Goal: Transaction & Acquisition: Purchase product/service

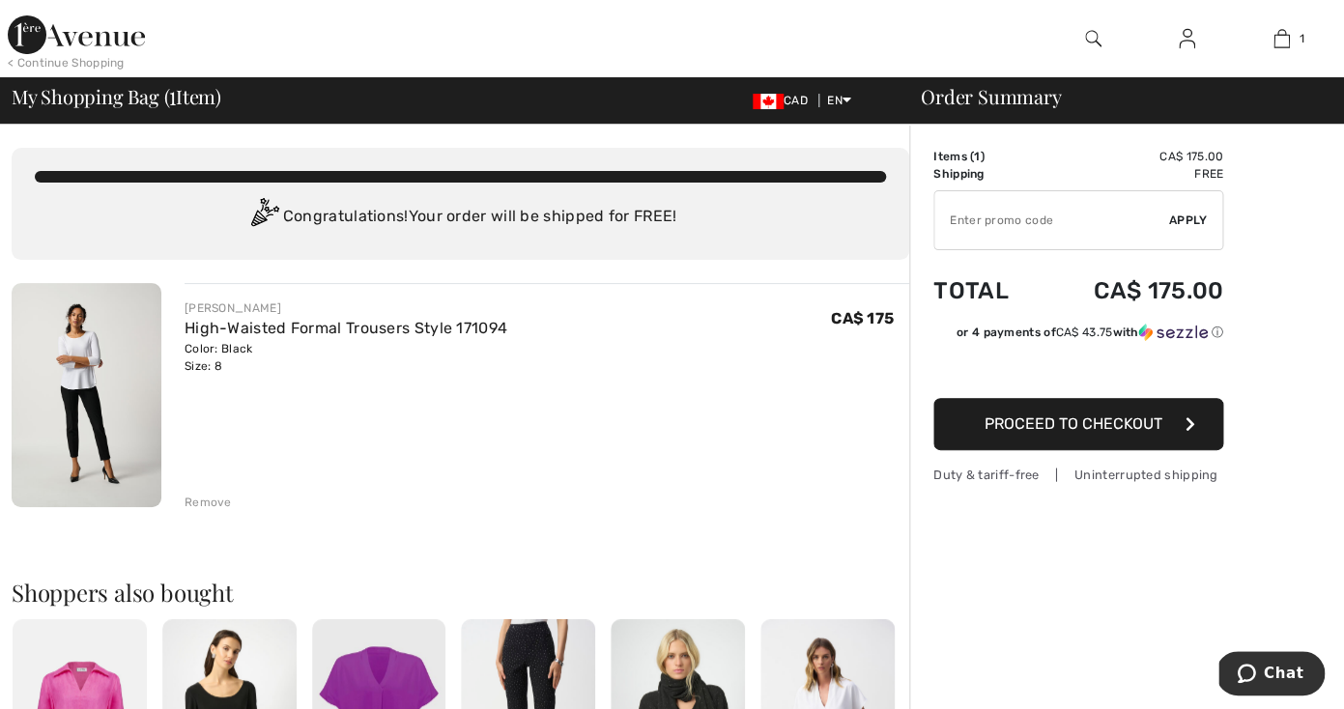
click at [1071, 424] on span "Proceed to Checkout" at bounding box center [1074, 424] width 178 height 18
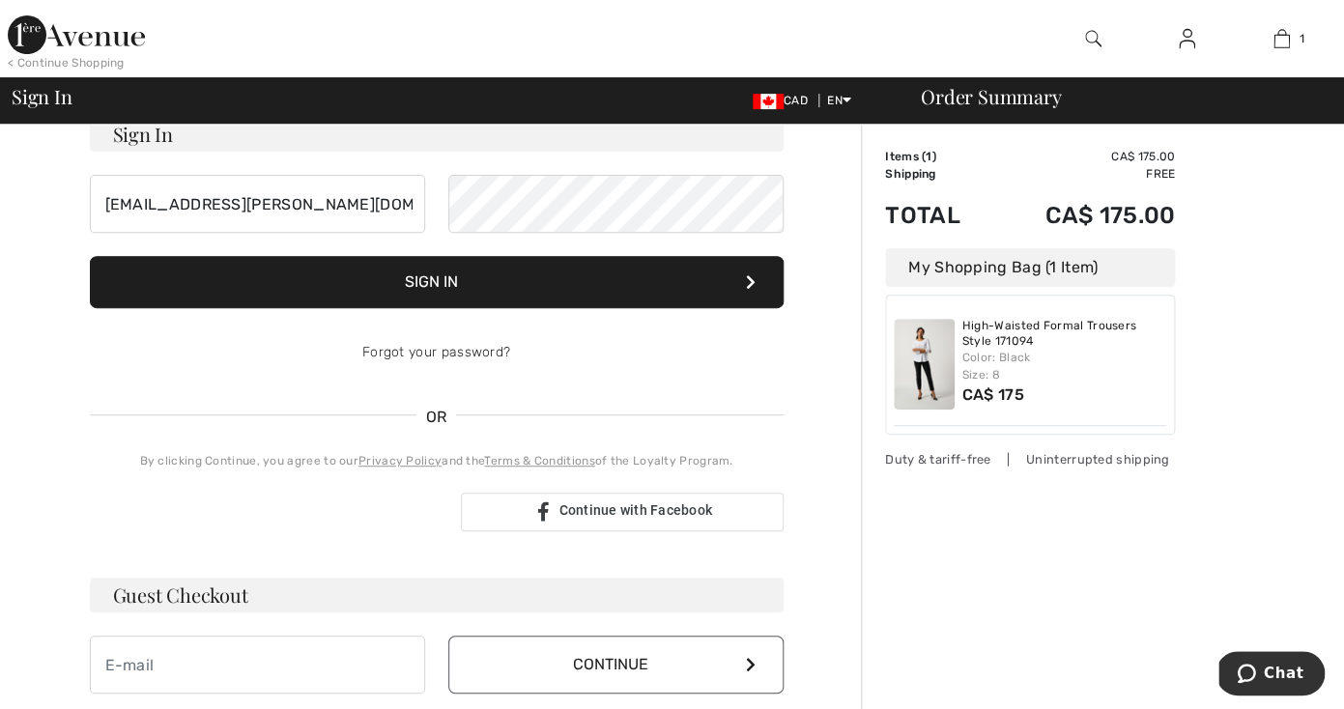
scroll to position [159, 0]
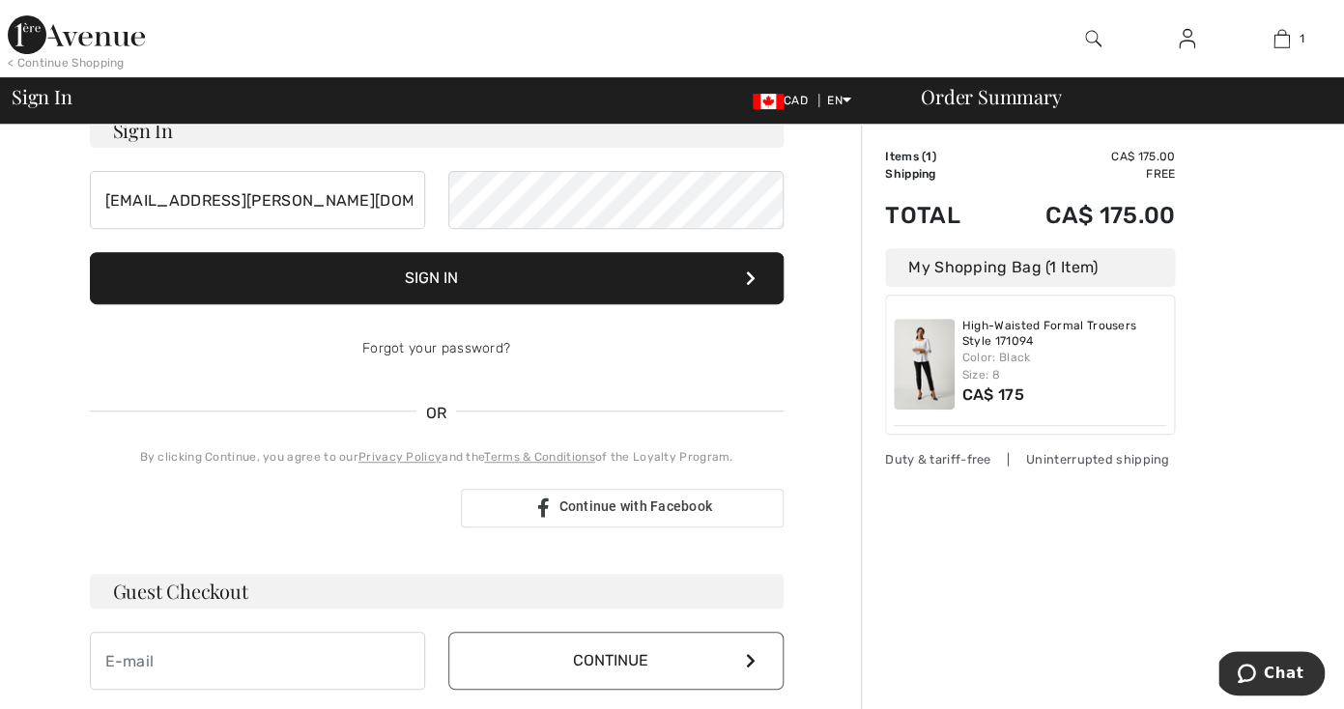
click at [522, 287] on button "Sign In" at bounding box center [437, 278] width 694 height 52
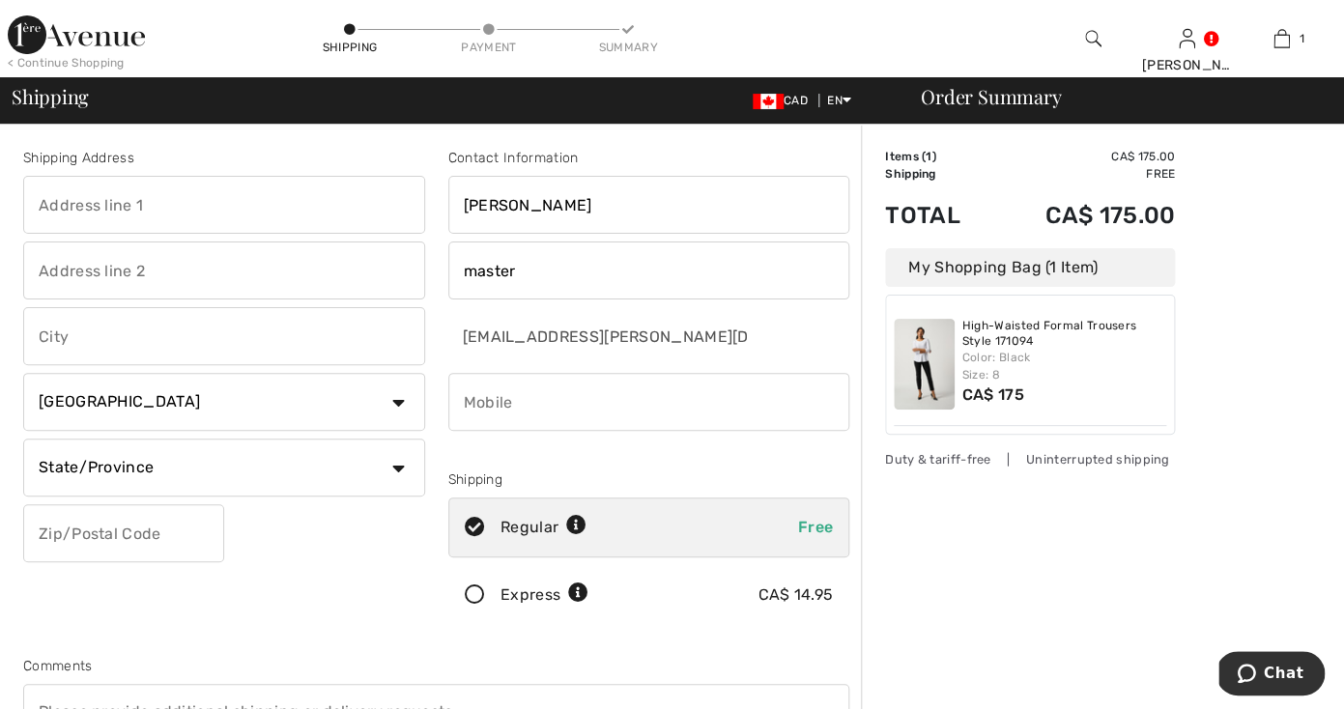
click at [270, 213] on input "text" at bounding box center [224, 205] width 402 height 58
type input "690 Park Blvd S"
type input "Winnipeg"
select select "MB"
type input "R3P 0X1"
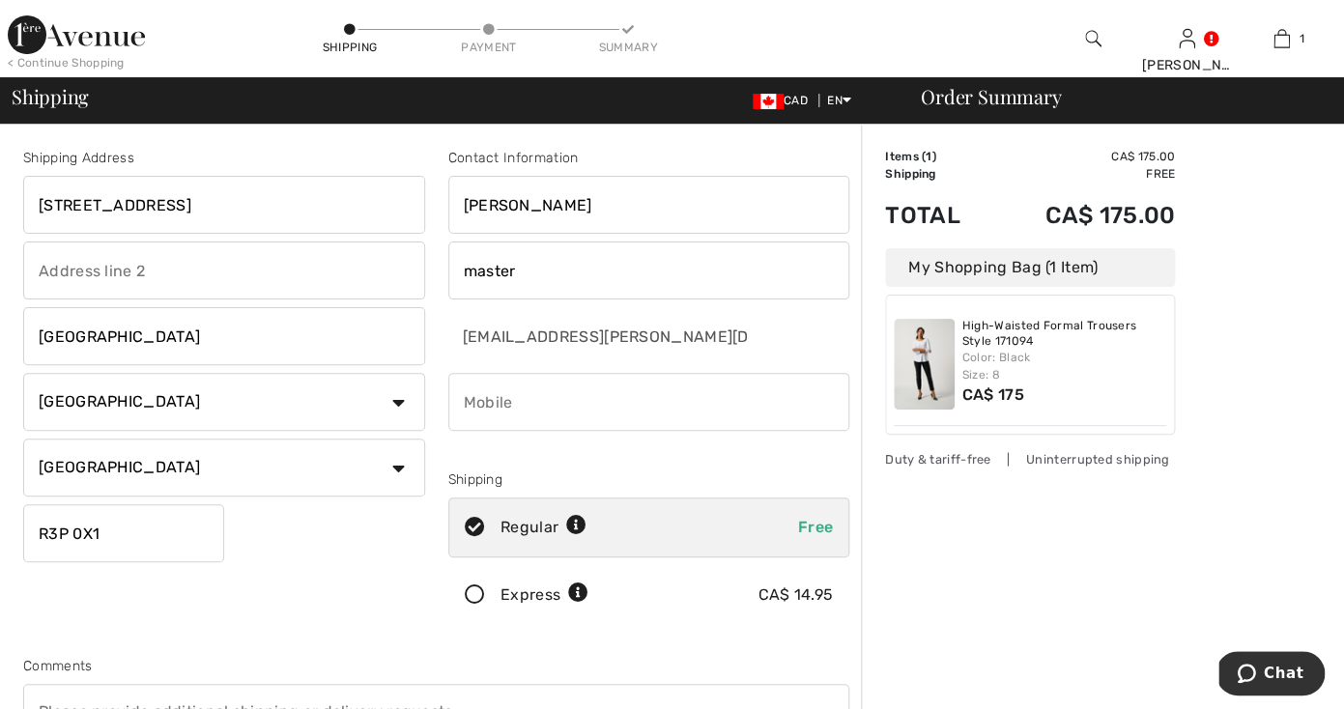
type input "IVAN"
type input "MASTER"
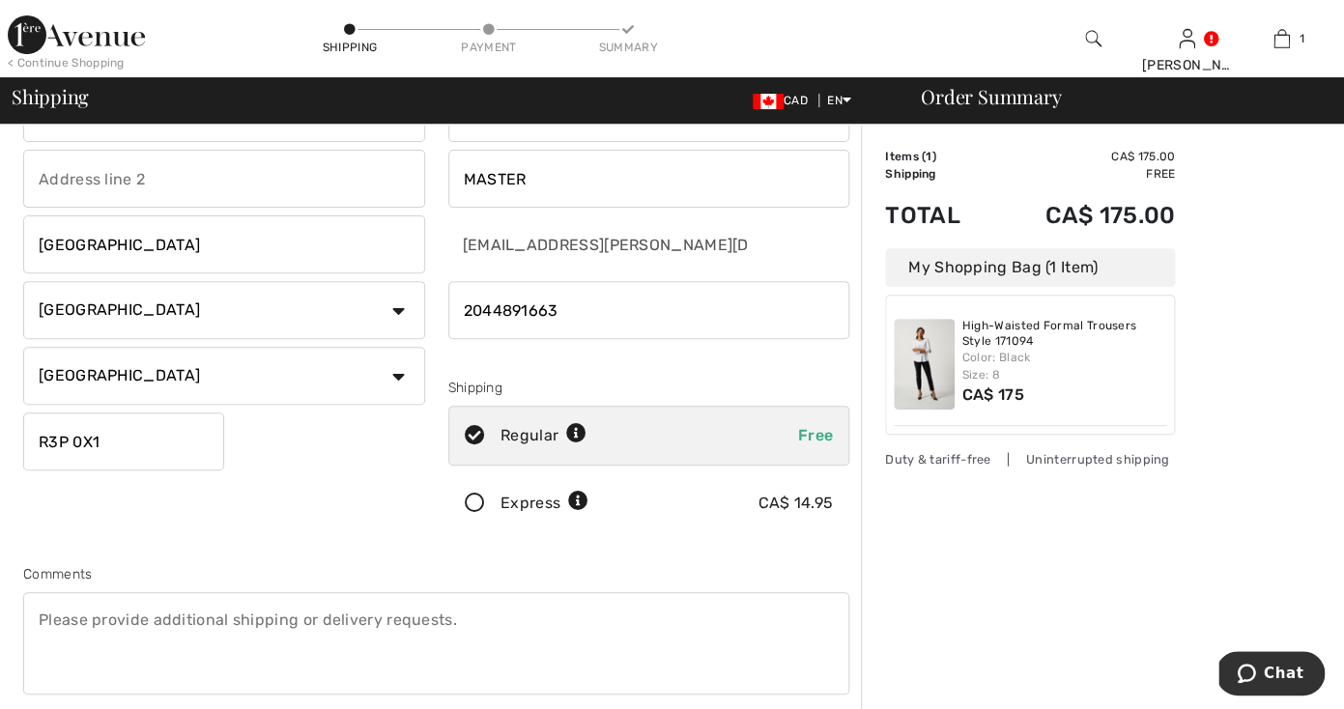
scroll to position [97, 0]
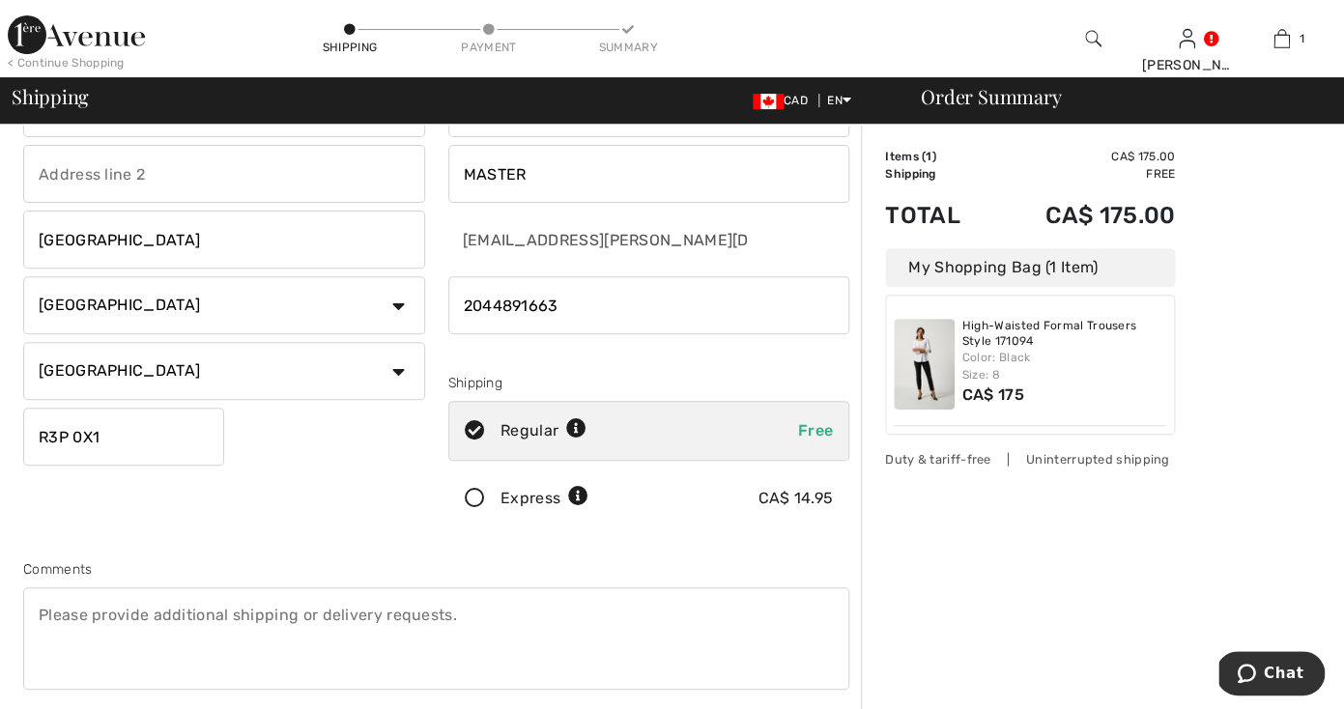
click at [562, 303] on input "phone" at bounding box center [649, 305] width 402 height 58
type input "2048896836"
click at [926, 565] on div "Order Summary Details Items ( 1 ) CA$ 175.00 Promo code CA$ 0.00 Shipping Free …" at bounding box center [1102, 604] width 483 height 1152
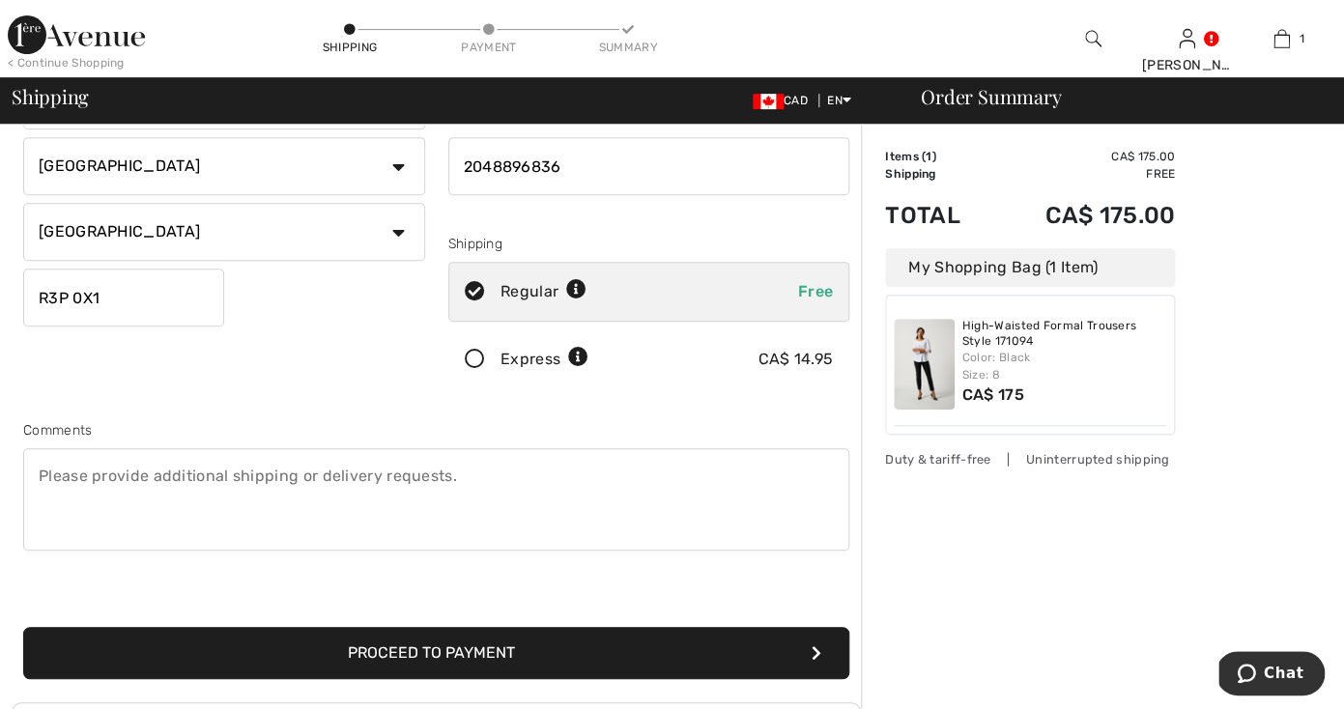
scroll to position [238, 0]
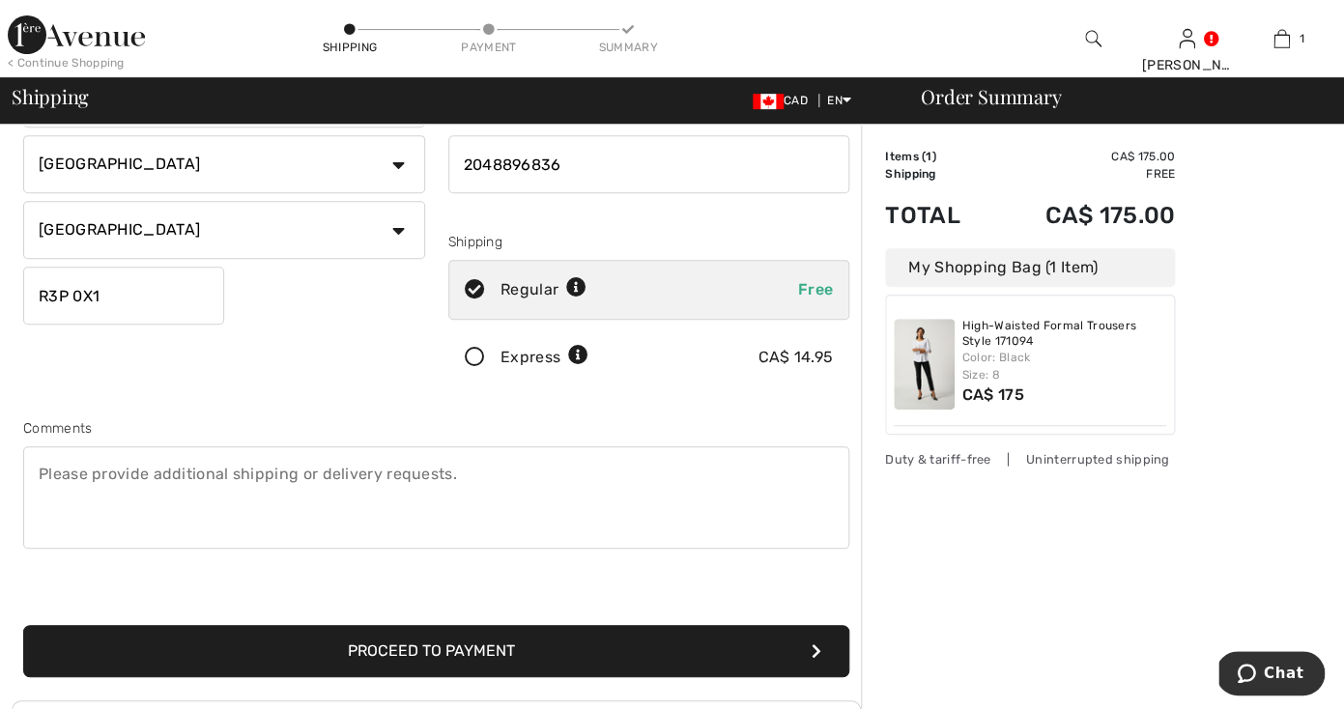
click at [652, 634] on button "Proceed to Payment" at bounding box center [436, 651] width 826 height 52
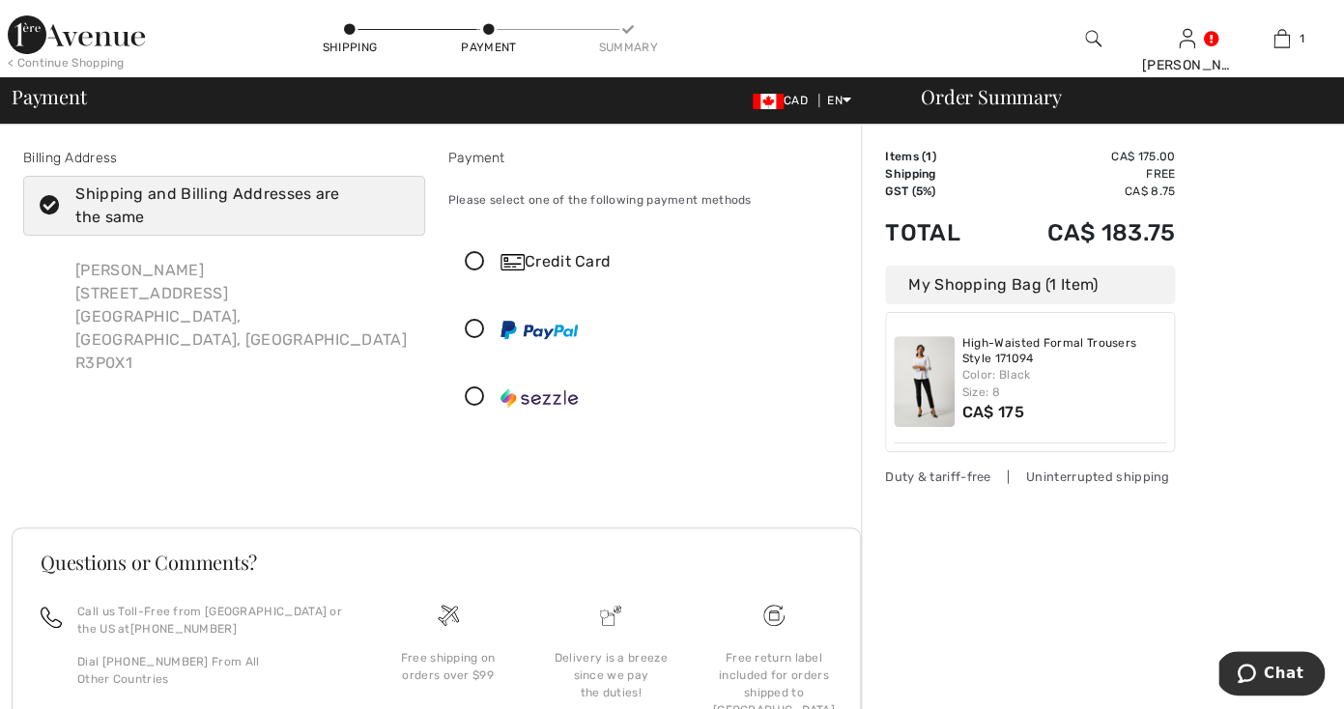
click at [554, 262] on div "Credit Card" at bounding box center [668, 261] width 335 height 23
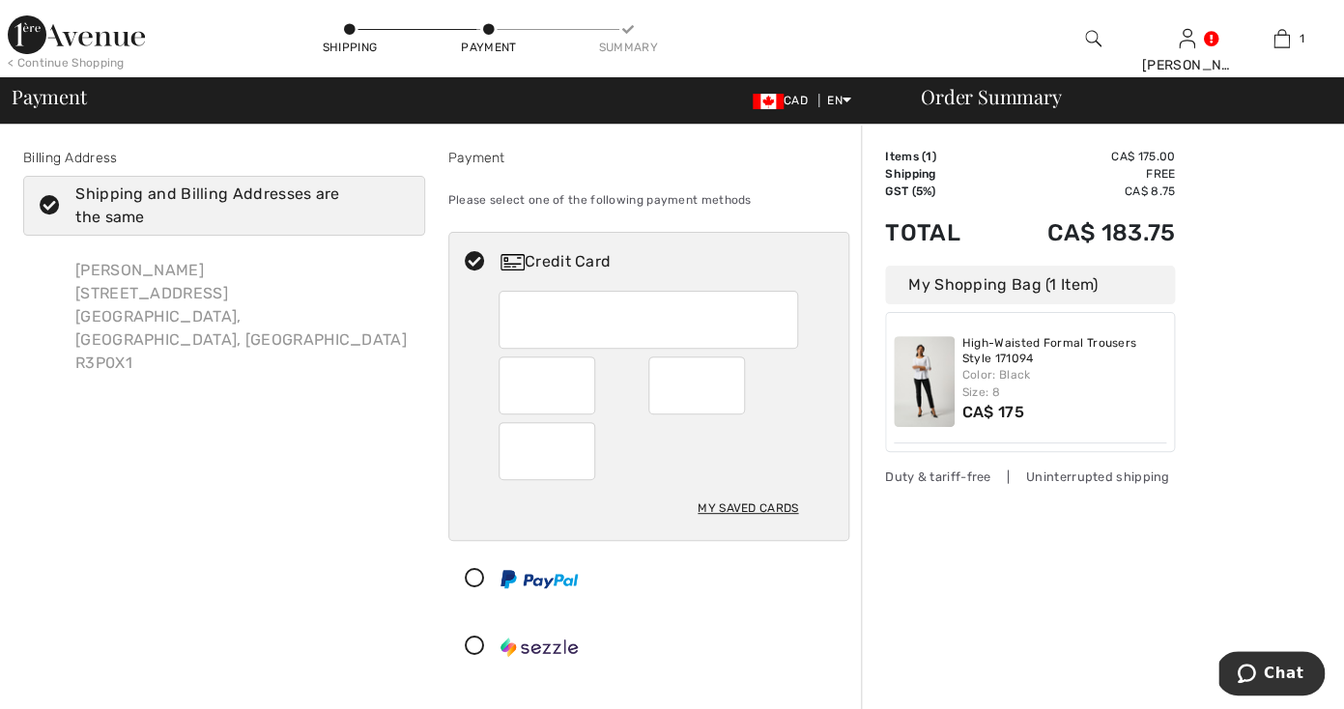
click at [621, 482] on div "My Saved Cards" at bounding box center [649, 415] width 300 height 249
click at [697, 614] on div "Credit Card My Saved Cards" at bounding box center [649, 454] width 402 height 445
click at [730, 511] on div "My Saved Cards" at bounding box center [748, 508] width 101 height 33
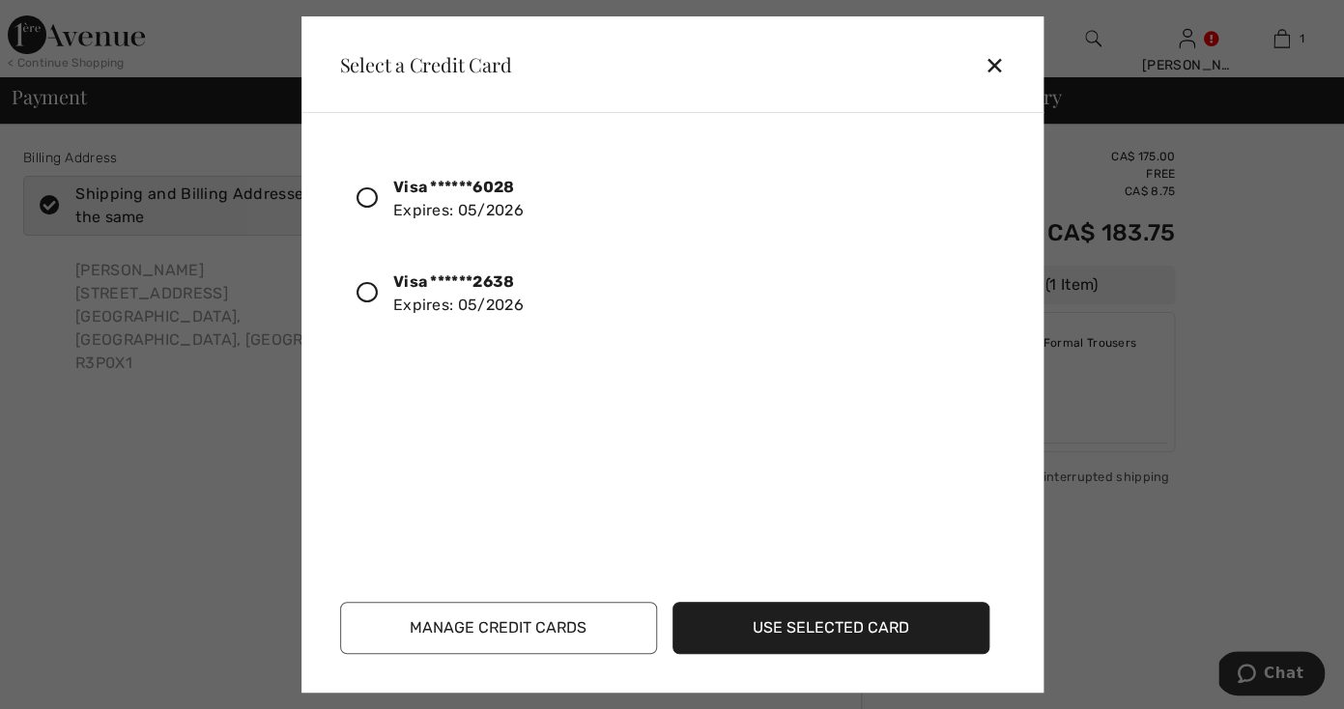
click at [492, 212] on div "Visa ******6028 Expires: 05/2026" at bounding box center [458, 199] width 130 height 46
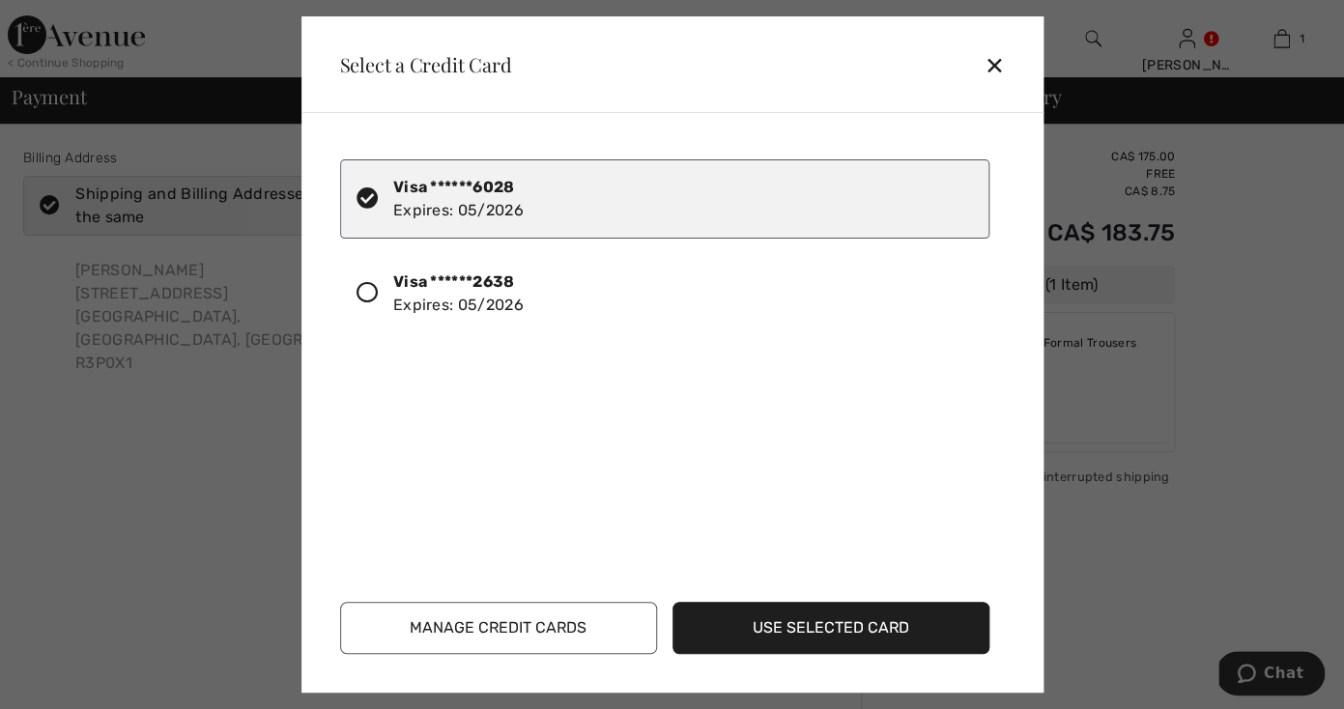
click at [734, 623] on button "Use Selected Card" at bounding box center [831, 628] width 317 height 52
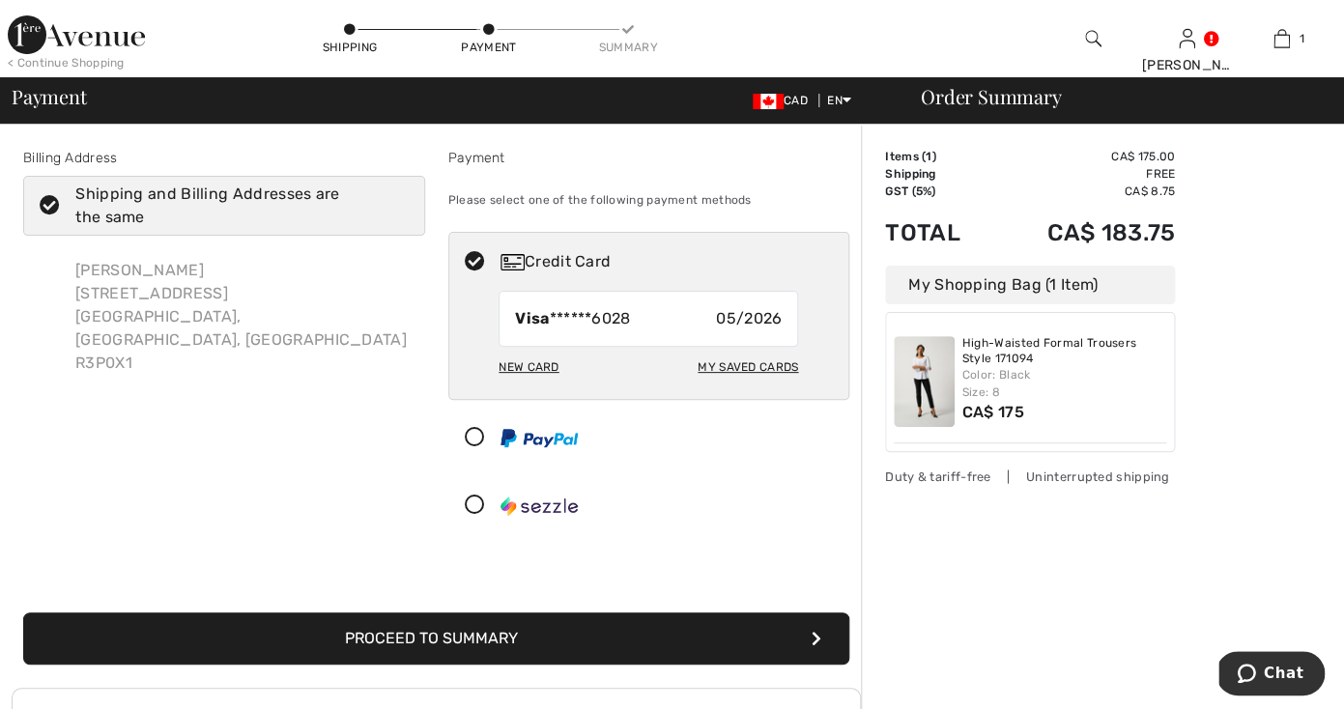
click at [764, 629] on button "Proceed to Summary" at bounding box center [436, 639] width 826 height 52
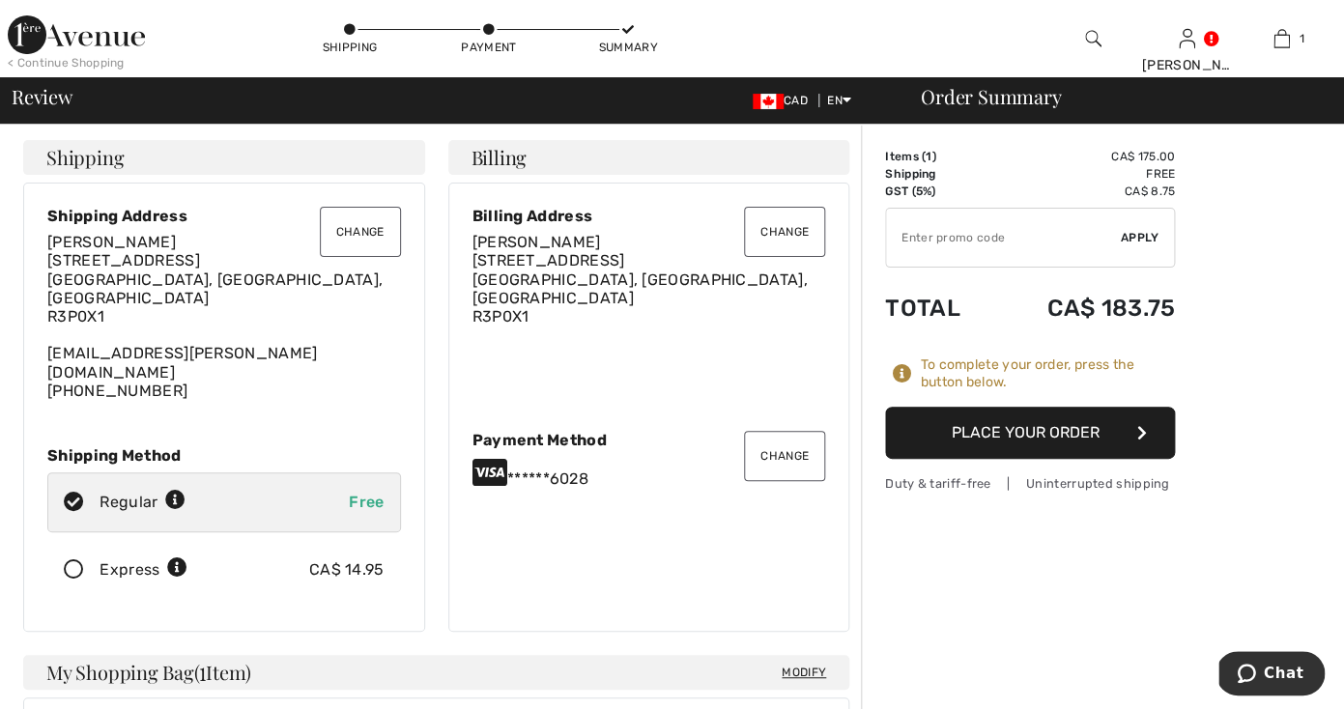
click at [982, 470] on div "Items ( 1 ) CA$ 175.00 Promo code CA$ 0.00 Shipping Free GST (5%) CA$ 8.75 Tax2…" at bounding box center [1030, 320] width 290 height 345
click at [983, 432] on button "Place Your Order" at bounding box center [1030, 433] width 290 height 52
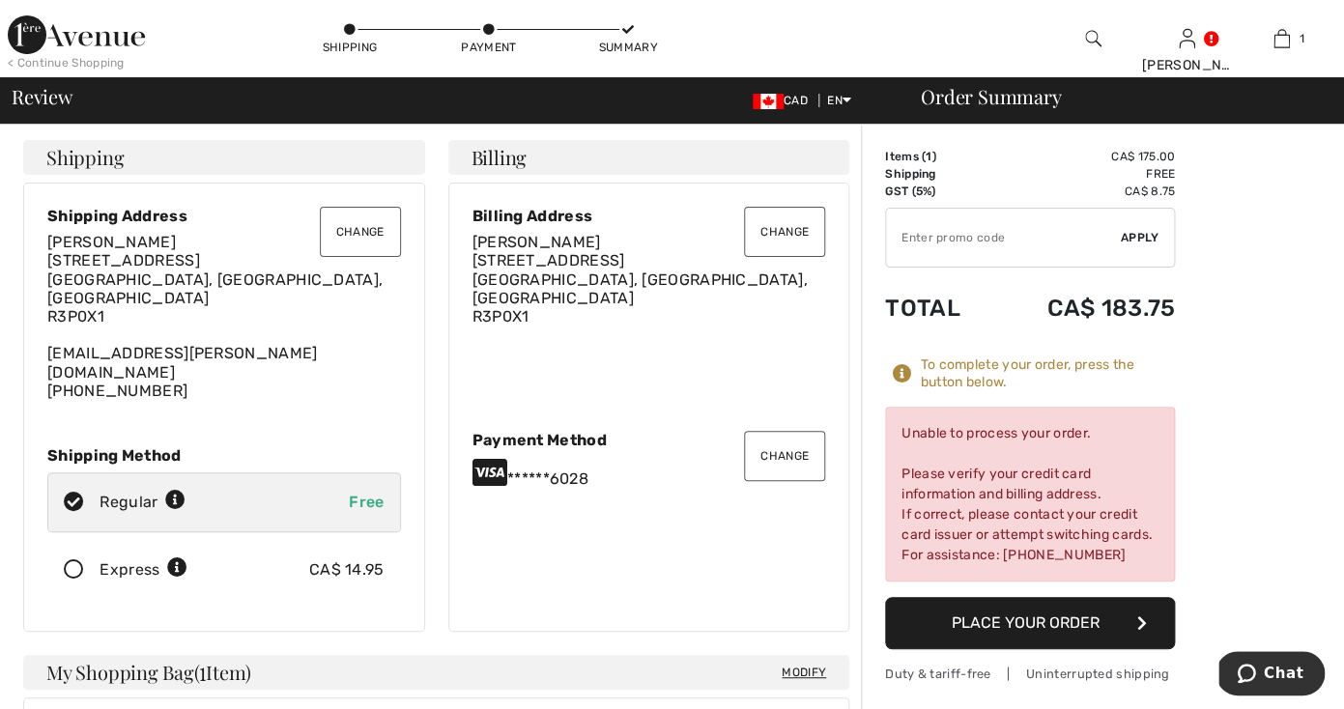
click at [789, 447] on button "Change" at bounding box center [784, 456] width 81 height 50
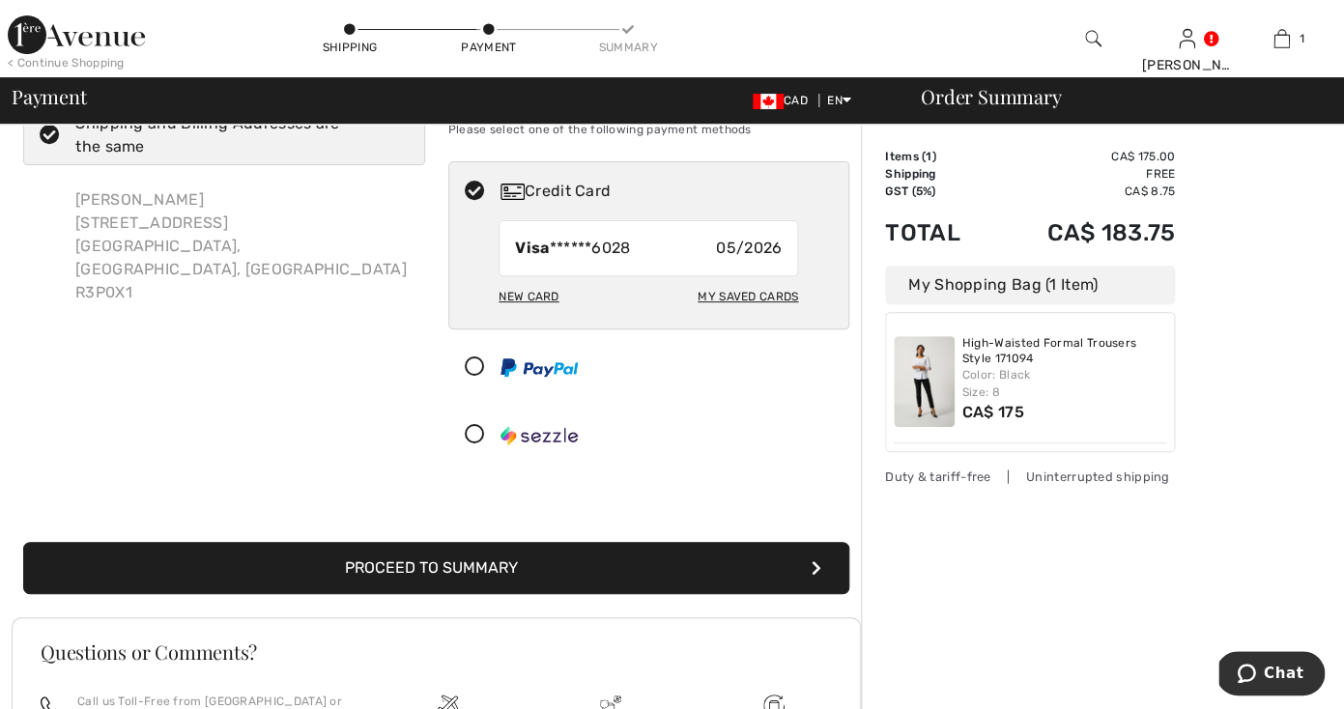
click at [552, 291] on div "New Card" at bounding box center [529, 296] width 60 height 33
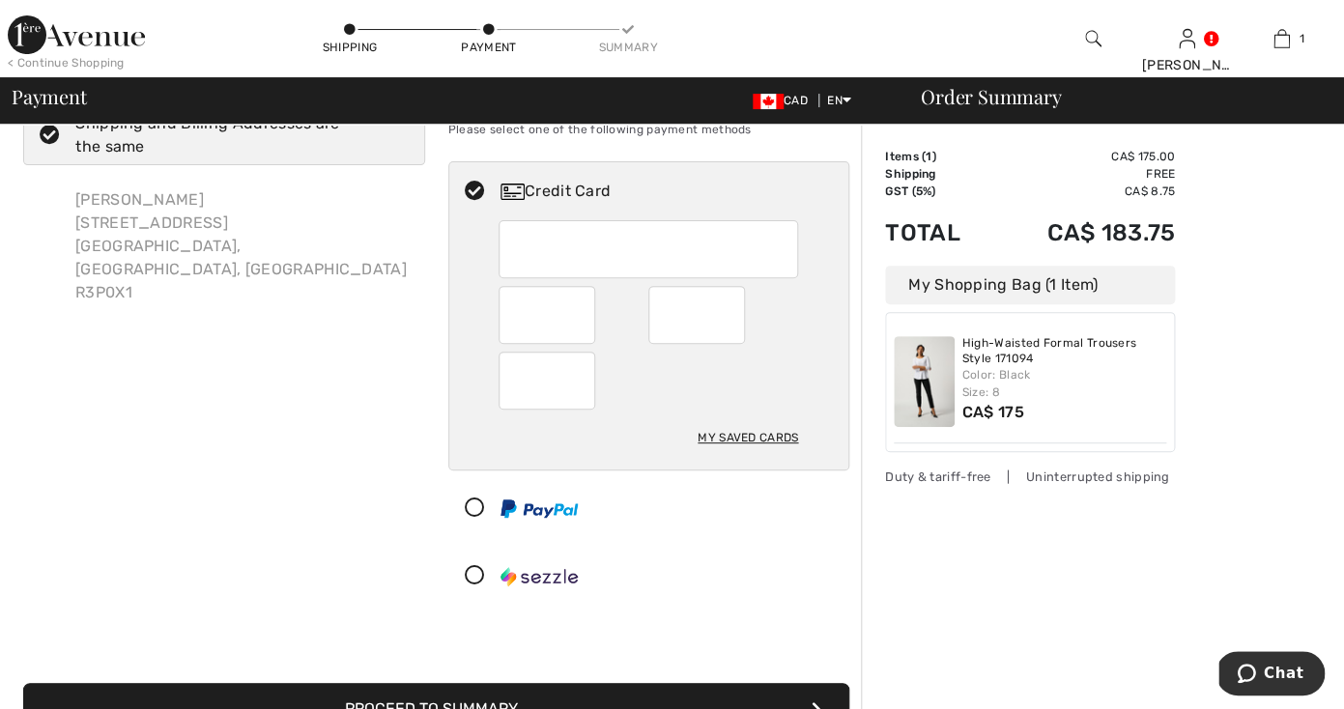
click at [675, 376] on div at bounding box center [649, 381] width 300 height 58
click at [737, 443] on div "My Saved Cards" at bounding box center [748, 437] width 101 height 33
radio input "true"
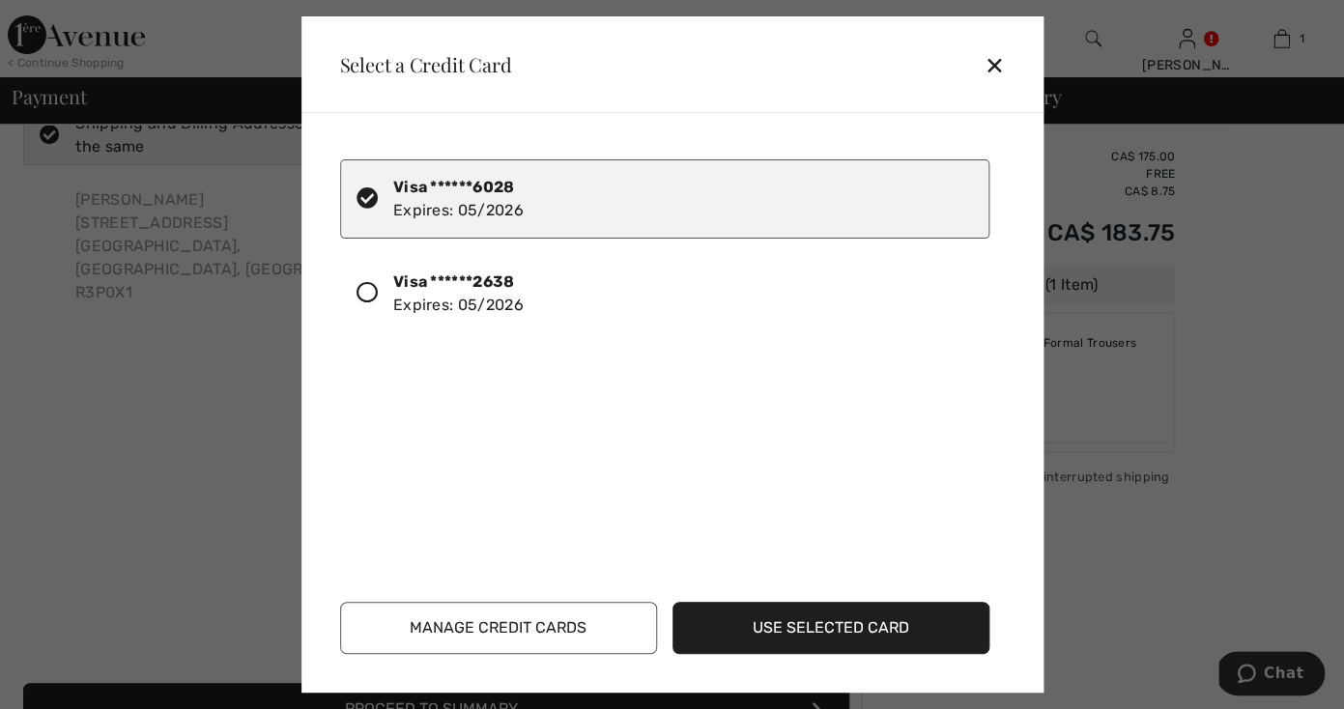
click at [493, 300] on div "Visa ******2638 Expires: 05/2026" at bounding box center [458, 294] width 130 height 46
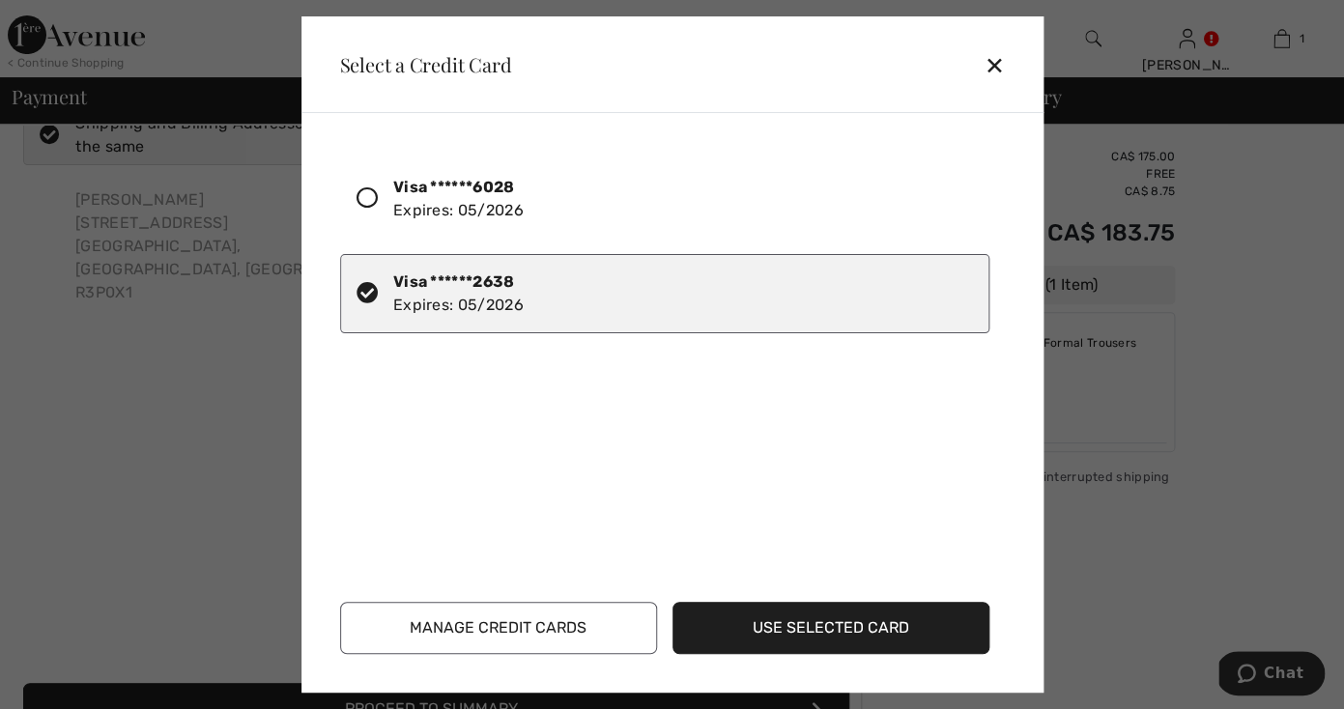
click at [743, 645] on button "Use Selected Card" at bounding box center [831, 628] width 317 height 52
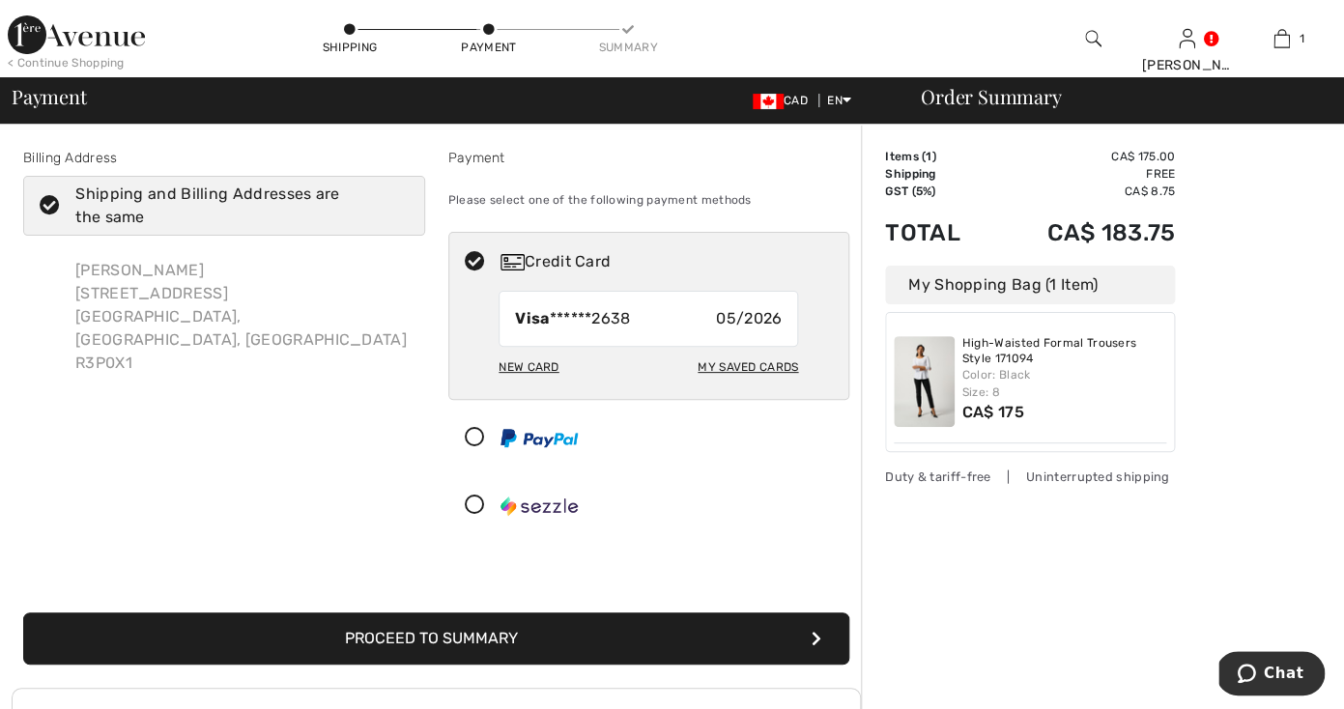
click at [749, 630] on button "Proceed to Summary" at bounding box center [436, 639] width 826 height 52
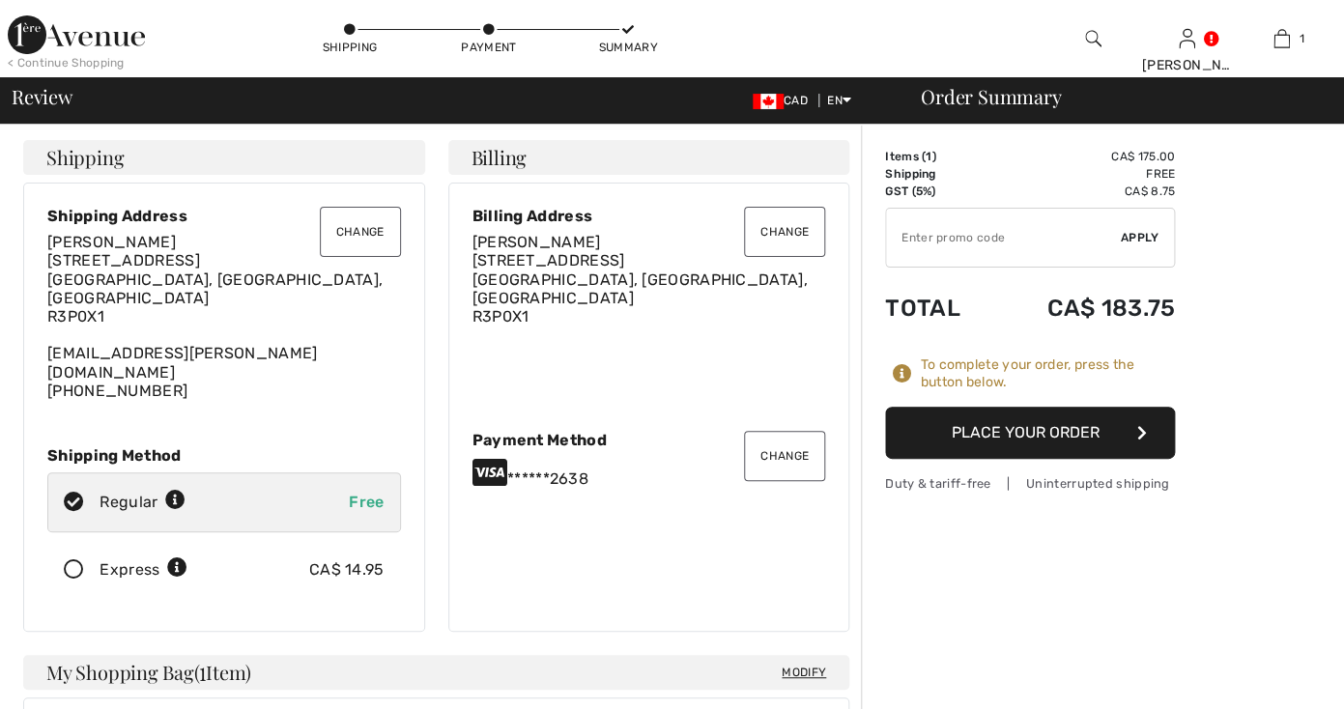
checkbox input "true"
click at [997, 426] on button "Place Your Order" at bounding box center [1030, 433] width 290 height 52
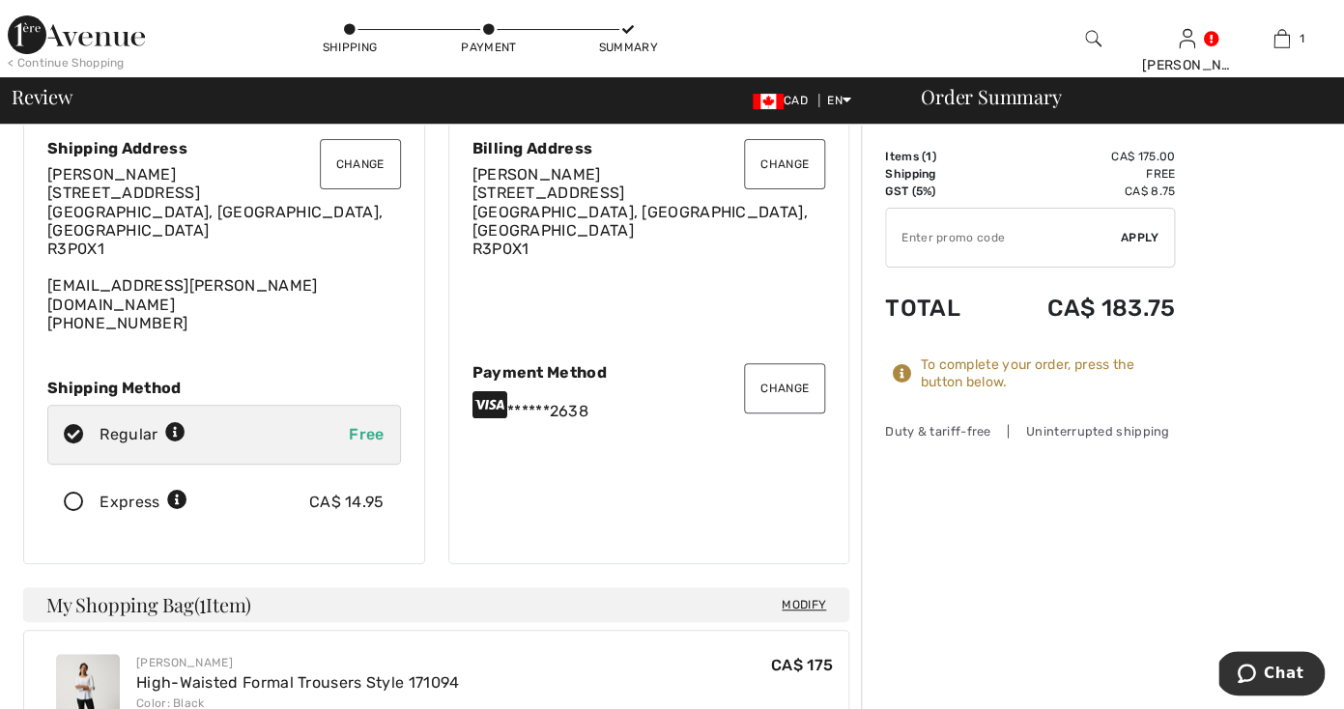
scroll to position [91, 0]
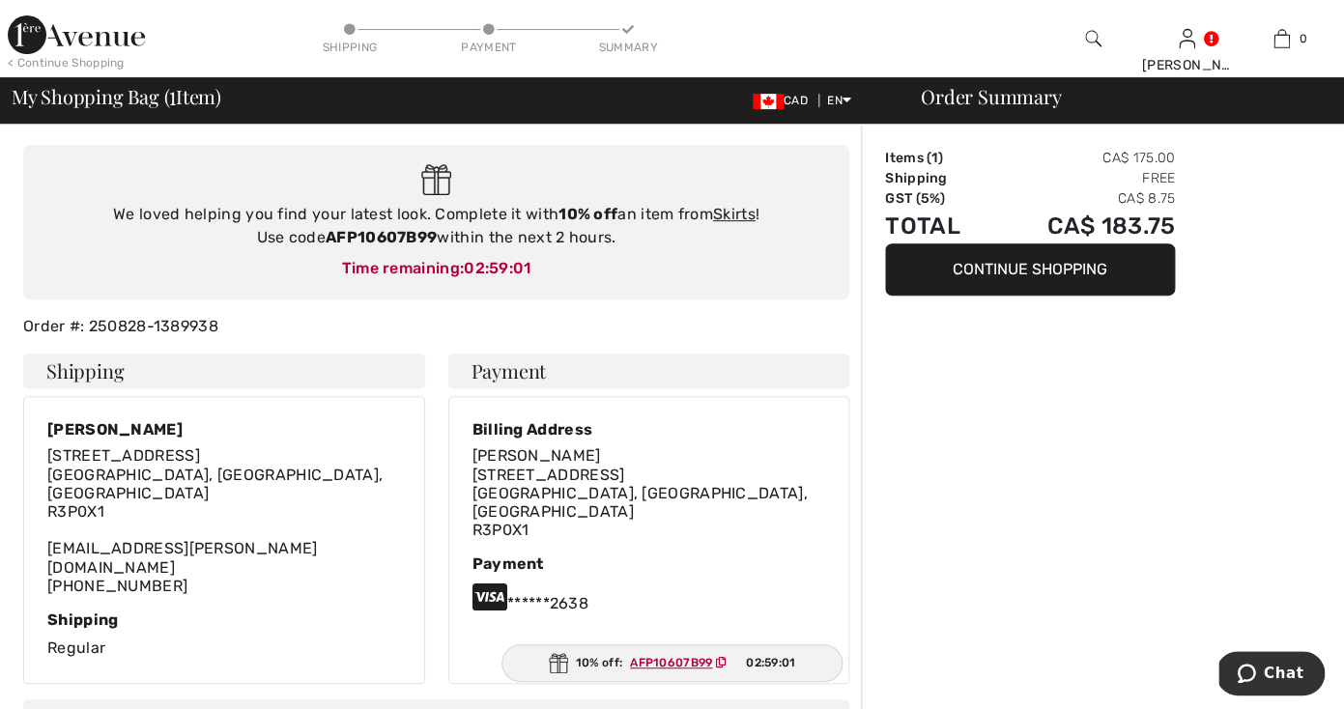
scroll to position [148, 0]
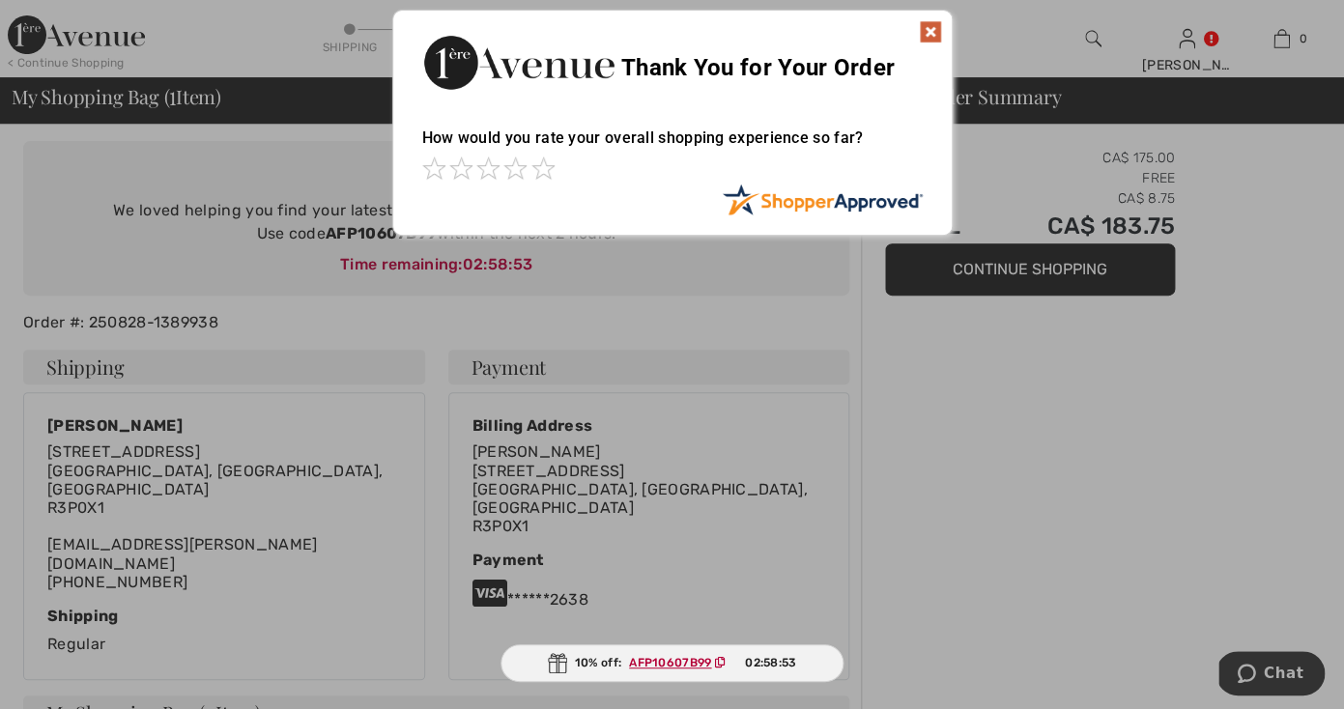
click at [927, 34] on img at bounding box center [930, 31] width 23 height 23
